Goal: Task Accomplishment & Management: Manage account settings

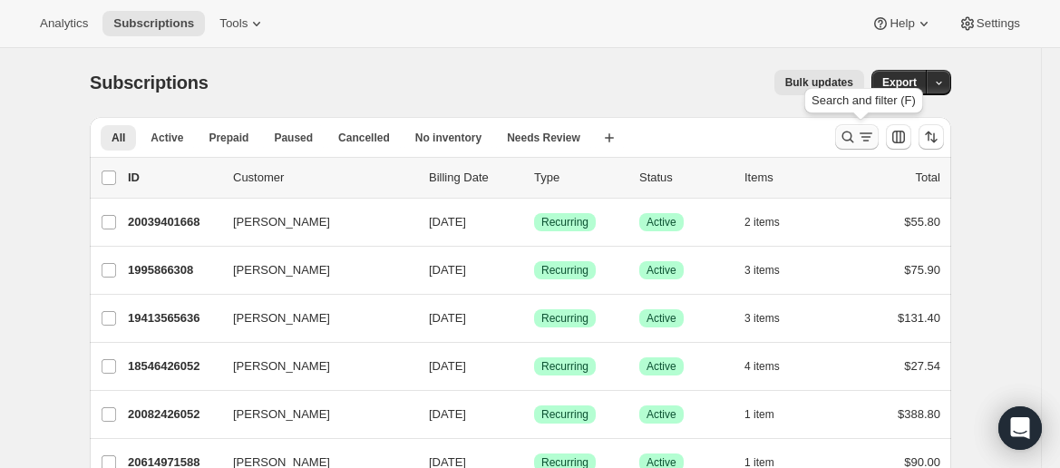
click at [847, 126] on button "Search and filter results" at bounding box center [857, 136] width 44 height 25
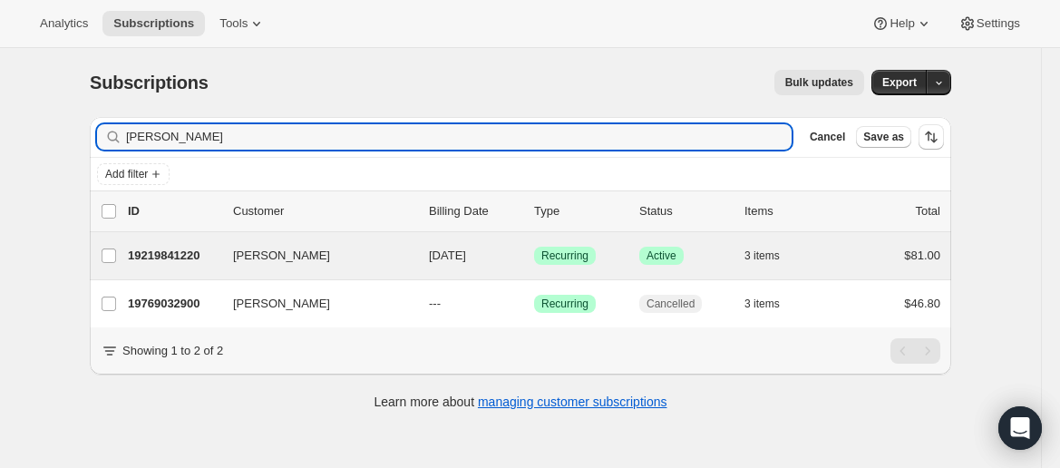
type input "[PERSON_NAME]"
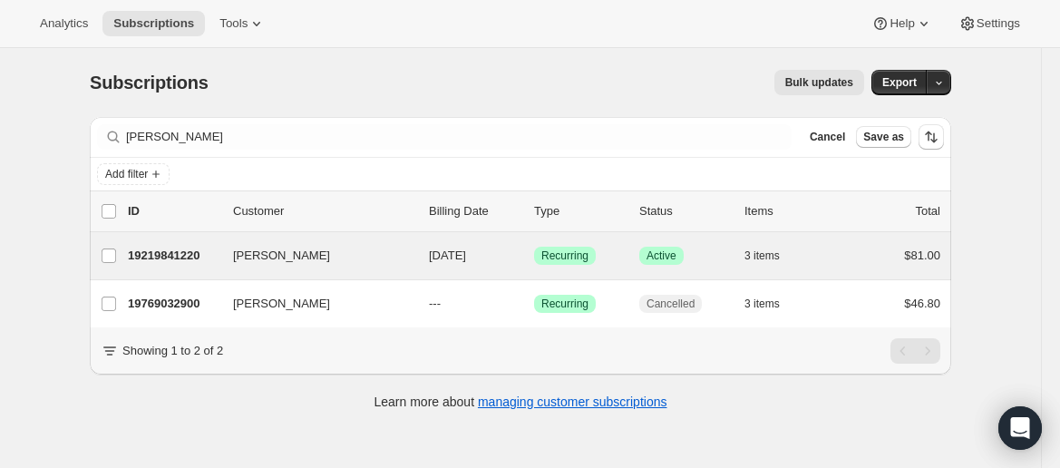
click at [337, 268] on div "[PERSON_NAME] 19219841220 [PERSON_NAME] [DATE] Success Recurring Success Active…" at bounding box center [521, 255] width 862 height 47
click at [337, 268] on div "Annie Timbers 19219841220 Annie Timbers 09/16/2025 Success Recurring Success Ac…" at bounding box center [521, 255] width 862 height 47
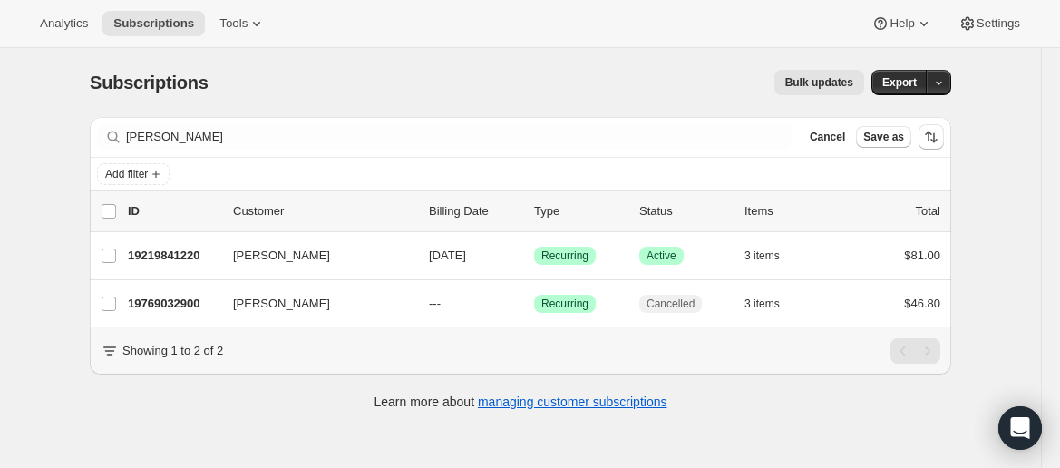
scroll to position [47, 0]
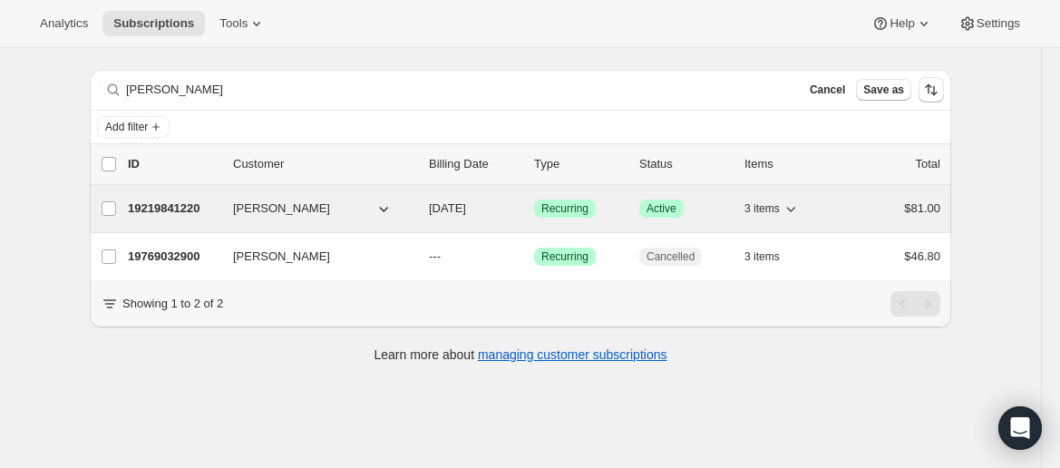
click at [207, 209] on p "19219841220" at bounding box center [173, 209] width 91 height 18
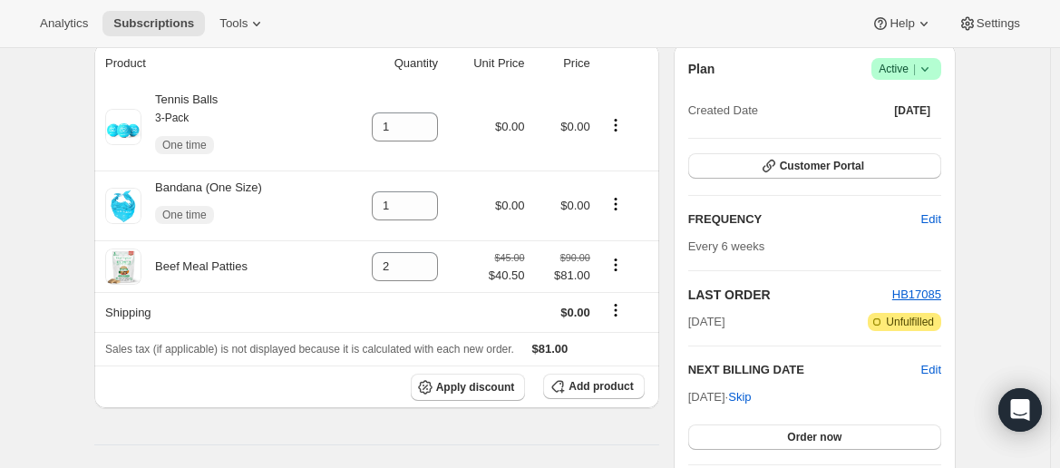
scroll to position [174, 0]
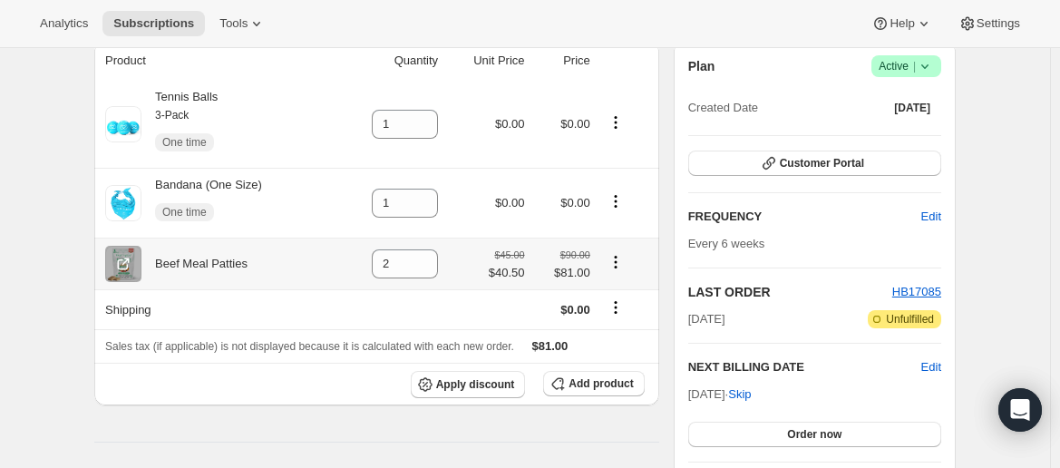
click at [615, 264] on icon "Product actions" at bounding box center [616, 262] width 18 height 18
click at [617, 264] on icon "Product actions" at bounding box center [616, 262] width 18 height 18
click at [617, 266] on icon "Product actions" at bounding box center [616, 262] width 18 height 18
click at [628, 298] on span "Swap variant" at bounding box center [620, 299] width 68 height 14
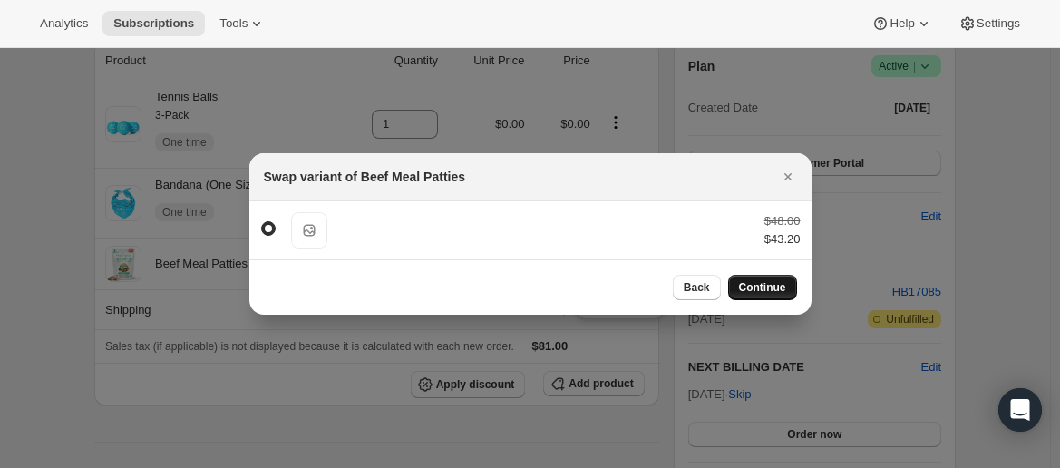
click at [750, 293] on span "Continue" at bounding box center [762, 287] width 47 height 15
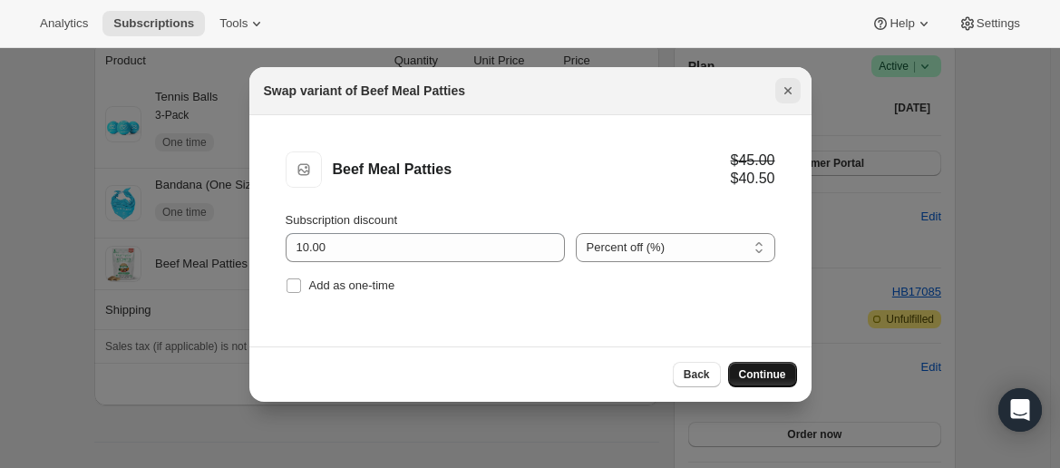
click at [787, 92] on icon "Close" at bounding box center [788, 91] width 18 height 18
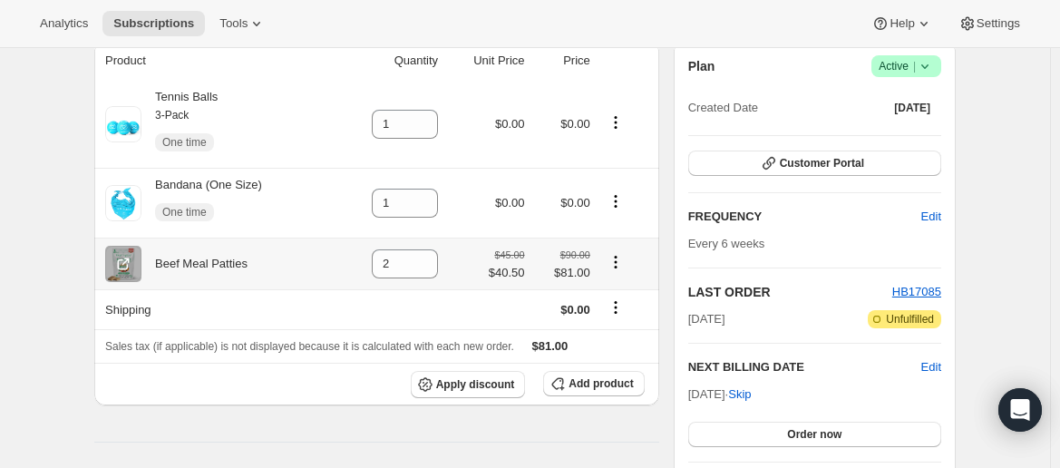
click at [625, 263] on icon "Product actions" at bounding box center [616, 262] width 18 height 18
click at [535, 297] on td "$0.00" at bounding box center [563, 309] width 65 height 40
click at [609, 307] on button "Shipping actions" at bounding box center [615, 307] width 29 height 20
click at [458, 308] on td at bounding box center [486, 309] width 86 height 40
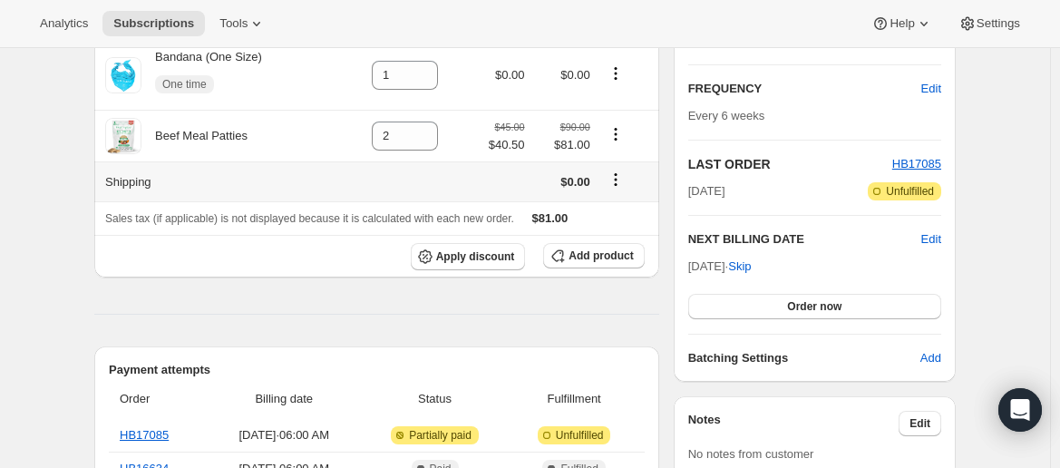
scroll to position [315, 0]
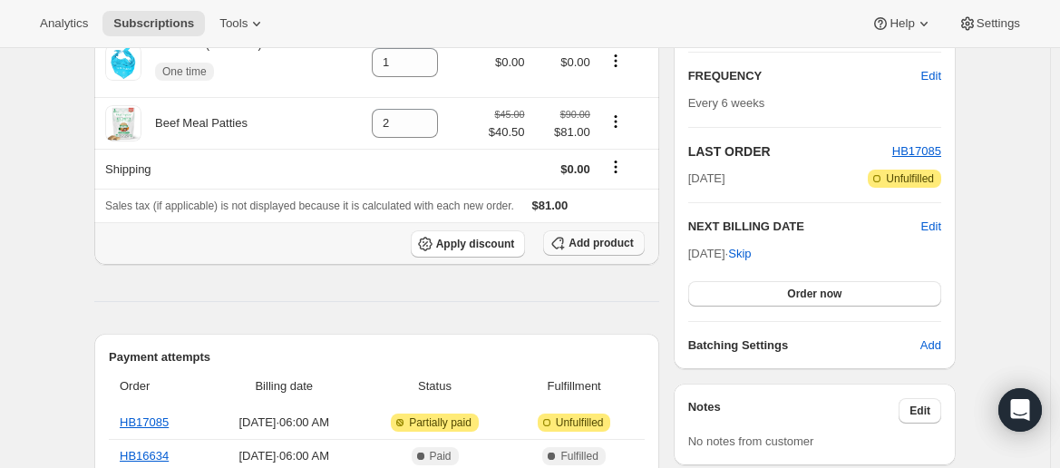
click at [613, 248] on span "Add product" at bounding box center [601, 243] width 64 height 15
